Goal: Obtain resource: Obtain resource

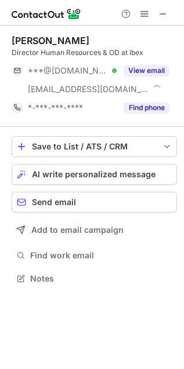
scroll to position [270, 184]
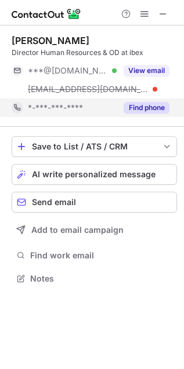
click at [136, 106] on button "Find phone" at bounding box center [146, 108] width 46 height 12
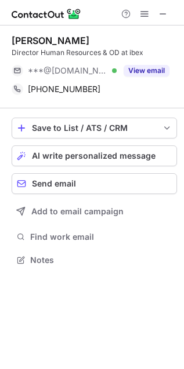
scroll to position [252, 184]
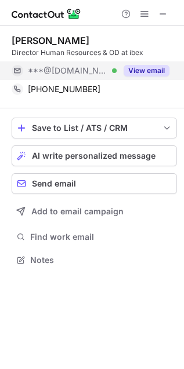
click at [155, 74] on button "View email" at bounding box center [146, 71] width 46 height 12
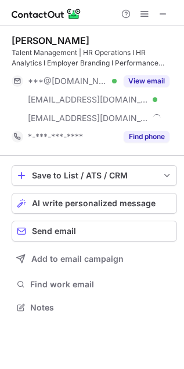
scroll to position [299, 184]
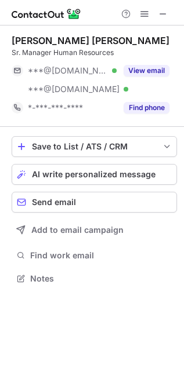
scroll to position [270, 184]
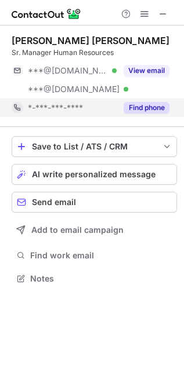
click at [152, 111] on button "Find phone" at bounding box center [146, 108] width 46 height 12
click at [166, 14] on span at bounding box center [162, 13] width 9 height 9
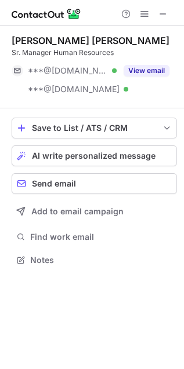
scroll to position [252, 184]
click at [163, 14] on span at bounding box center [162, 13] width 9 height 9
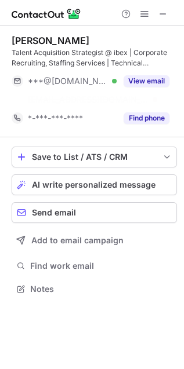
scroll to position [5, 6]
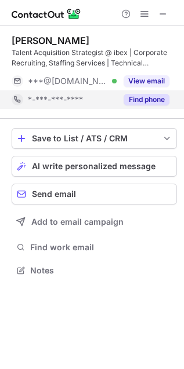
click at [129, 96] on button "Find phone" at bounding box center [146, 100] width 46 height 12
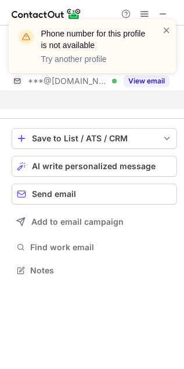
scroll to position [6, 6]
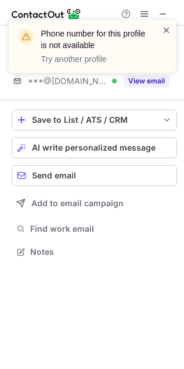
click at [167, 28] on span at bounding box center [166, 30] width 9 height 12
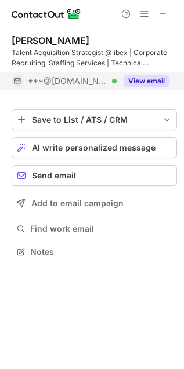
click at [137, 79] on button "View email" at bounding box center [146, 81] width 46 height 12
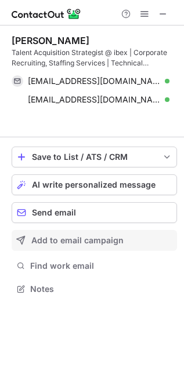
scroll to position [5, 6]
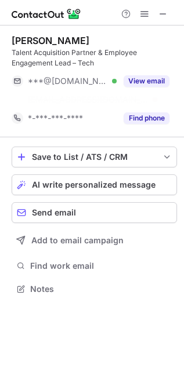
scroll to position [5, 6]
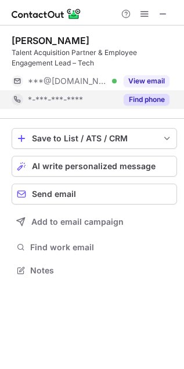
click at [145, 100] on button "Find phone" at bounding box center [146, 100] width 46 height 12
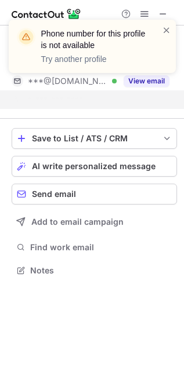
scroll to position [6, 6]
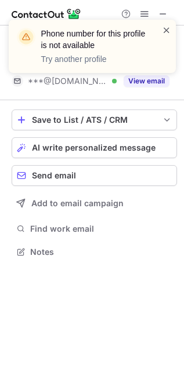
click at [168, 29] on span at bounding box center [166, 30] width 9 height 12
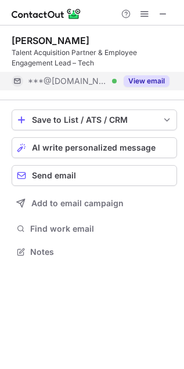
click at [142, 82] on button "View email" at bounding box center [146, 81] width 46 height 12
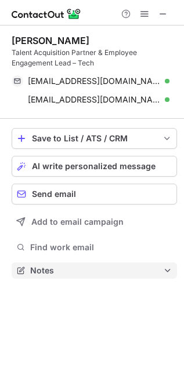
scroll to position [262, 184]
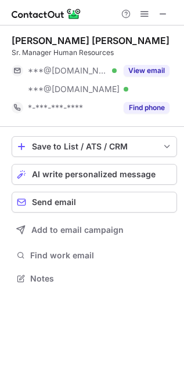
scroll to position [270, 184]
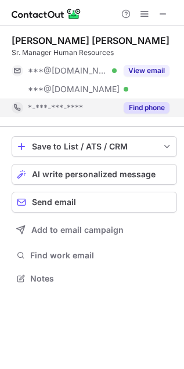
click at [154, 105] on button "Find phone" at bounding box center [146, 108] width 46 height 12
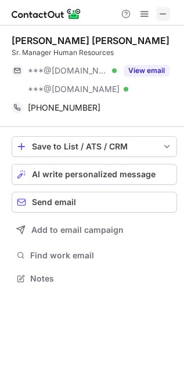
click at [165, 17] on span at bounding box center [162, 13] width 9 height 9
